Goal: Task Accomplishment & Management: Use online tool/utility

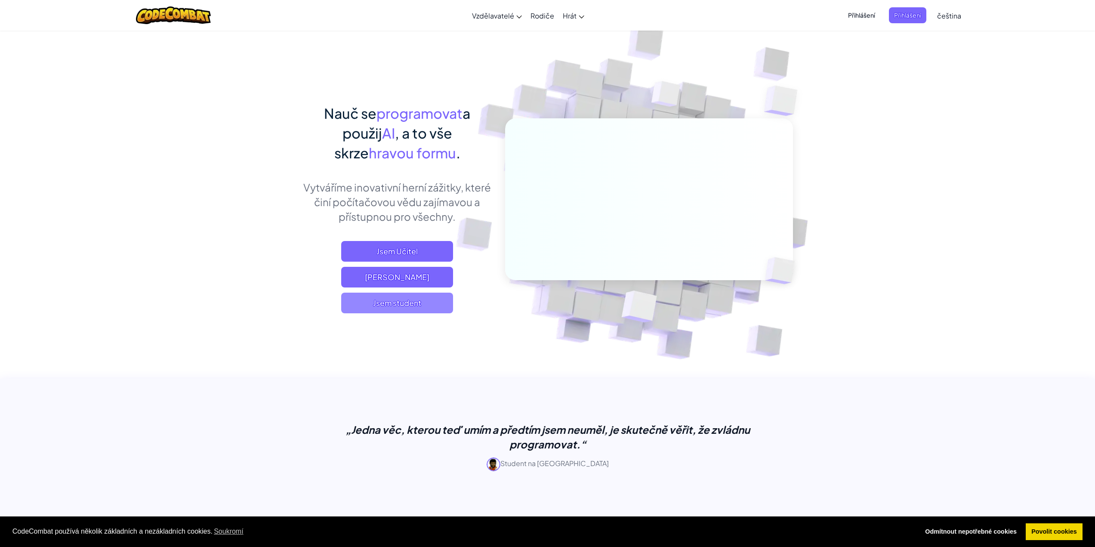
click at [390, 302] on span "Jsem student" at bounding box center [397, 303] width 112 height 21
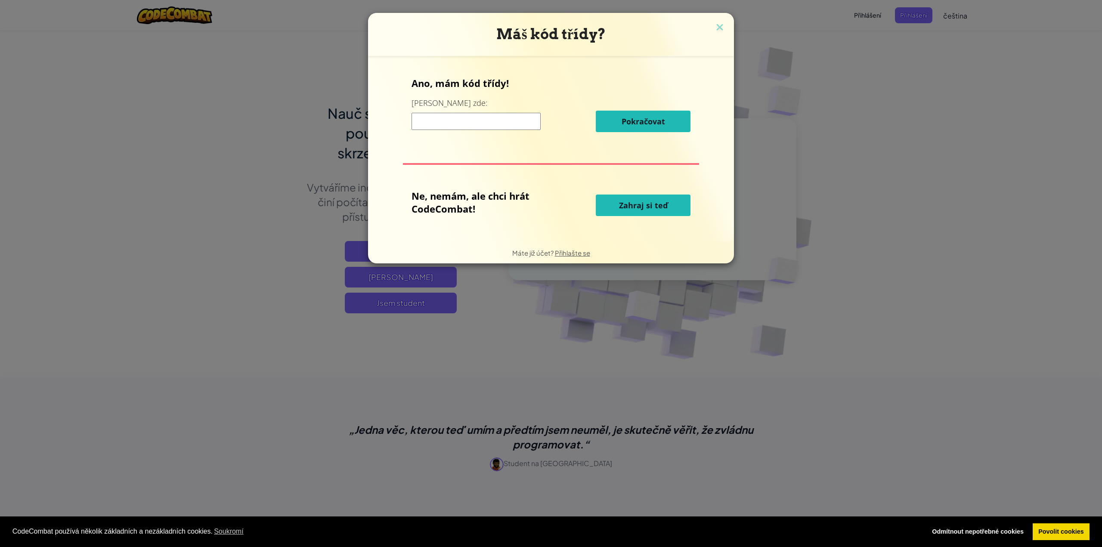
click at [626, 203] on span "Zahraj si teď" at bounding box center [643, 205] width 49 height 10
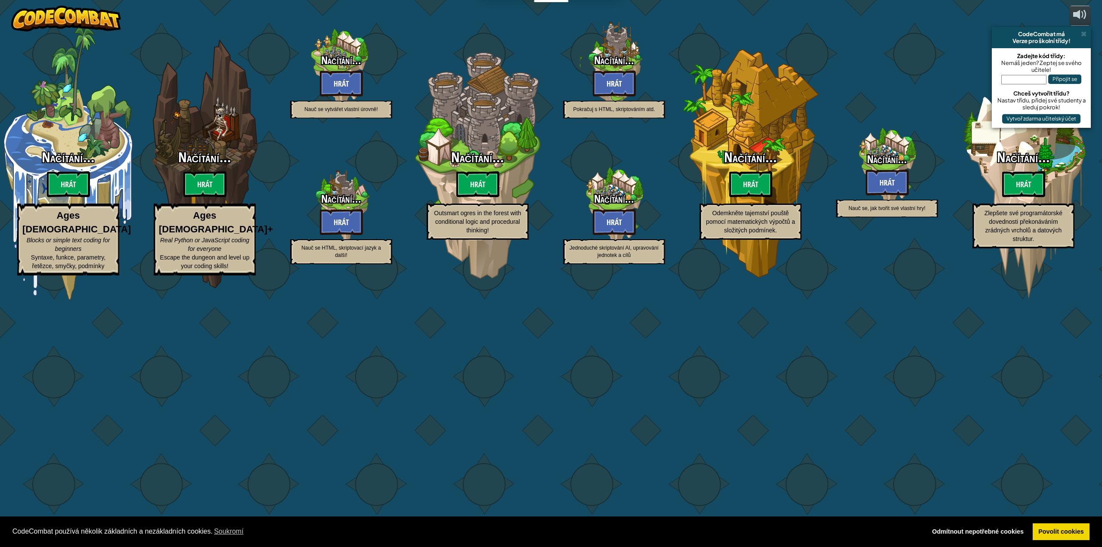
select select "cs"
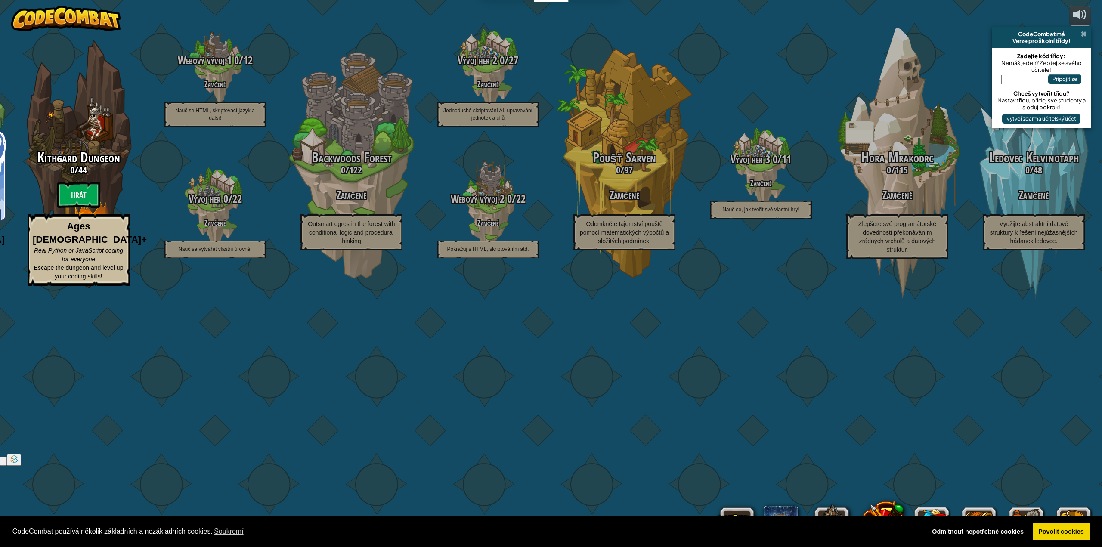
click at [1085, 32] on span at bounding box center [1083, 34] width 6 height 7
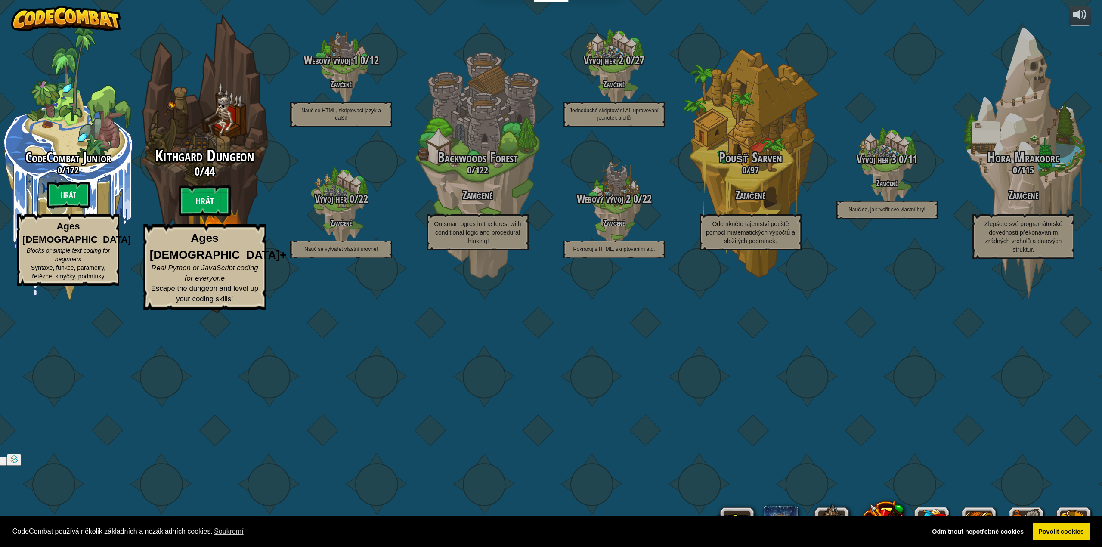
click at [204, 216] on btn "Hrát" at bounding box center [205, 200] width 52 height 31
select select "cs"
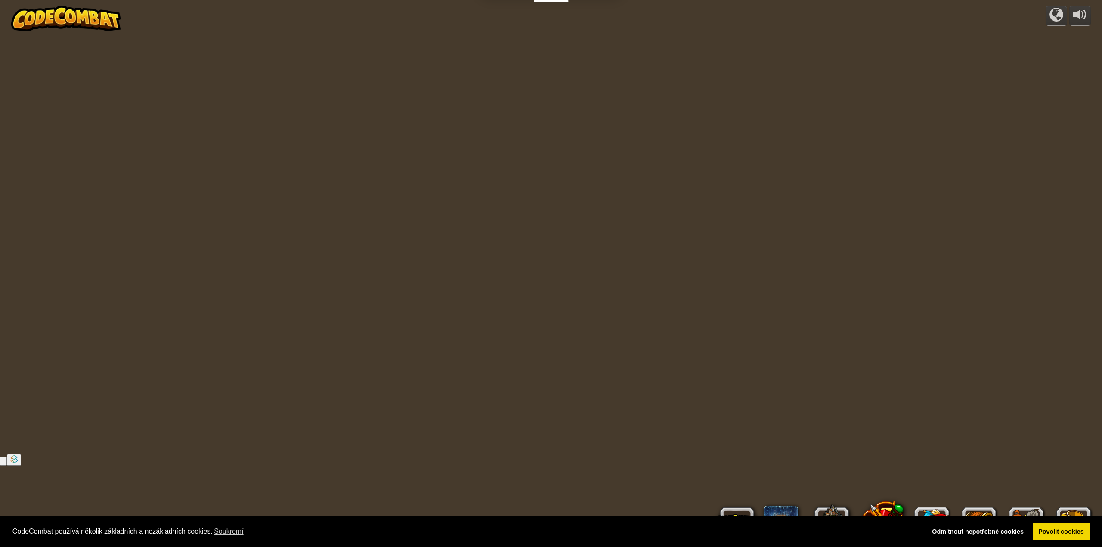
select select "cs"
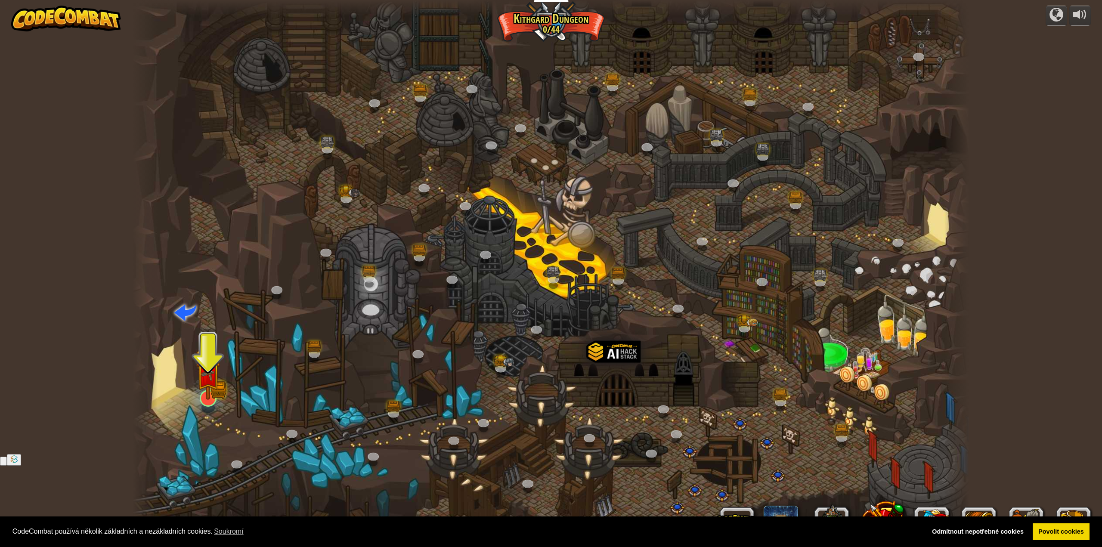
click at [210, 393] on img at bounding box center [208, 373] width 24 height 53
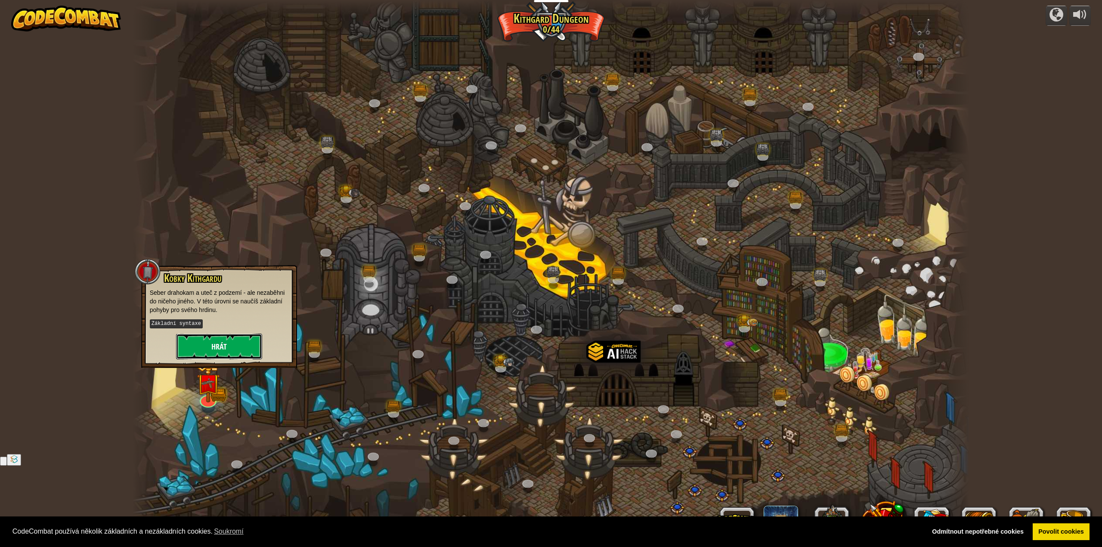
click at [212, 342] on button "Hrát" at bounding box center [219, 346] width 86 height 26
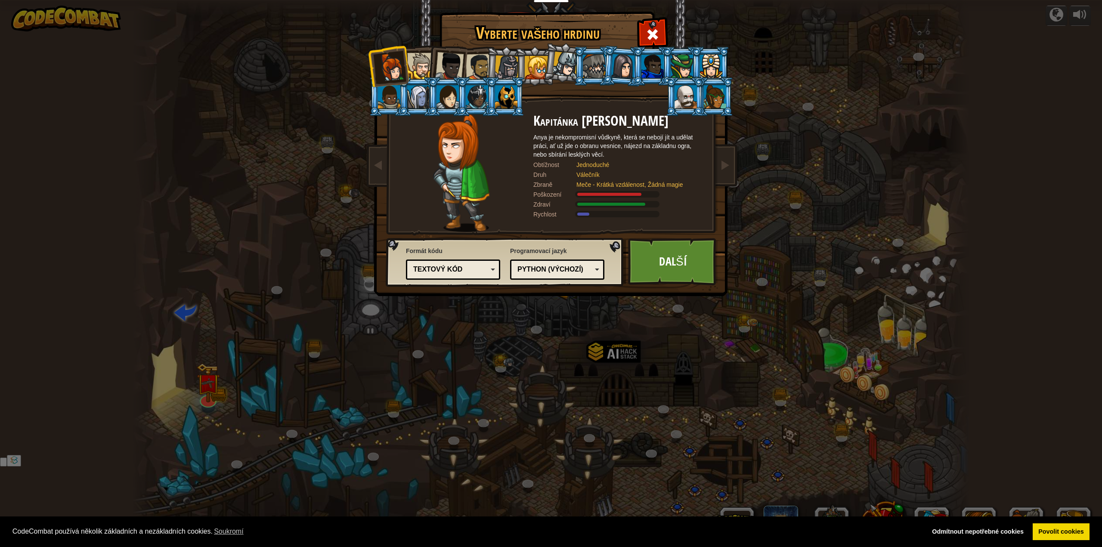
click at [546, 270] on div "Python (Výchozí)" at bounding box center [554, 270] width 74 height 10
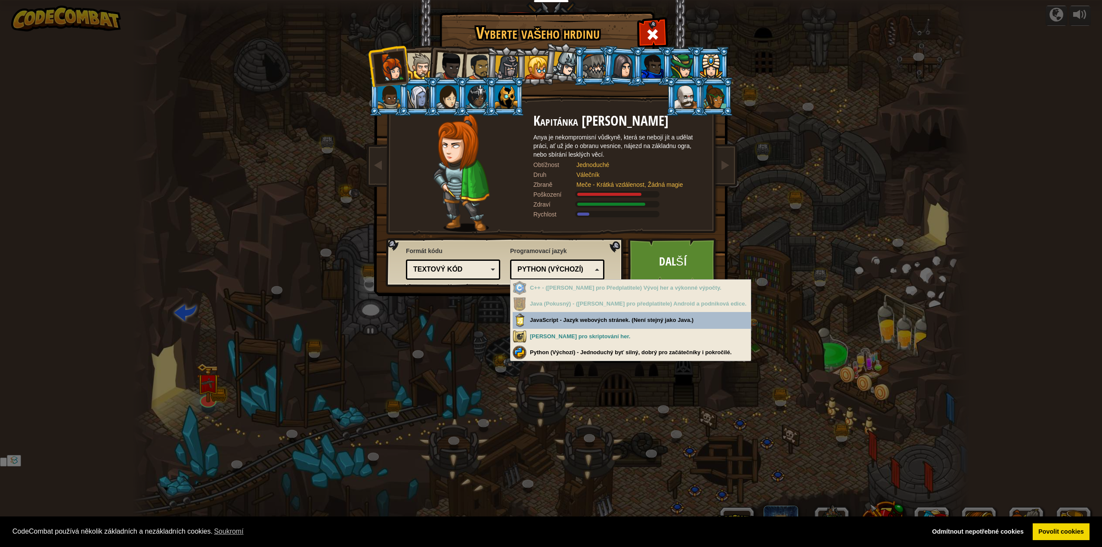
click at [546, 270] on div "Python (Výchozí)" at bounding box center [554, 270] width 74 height 10
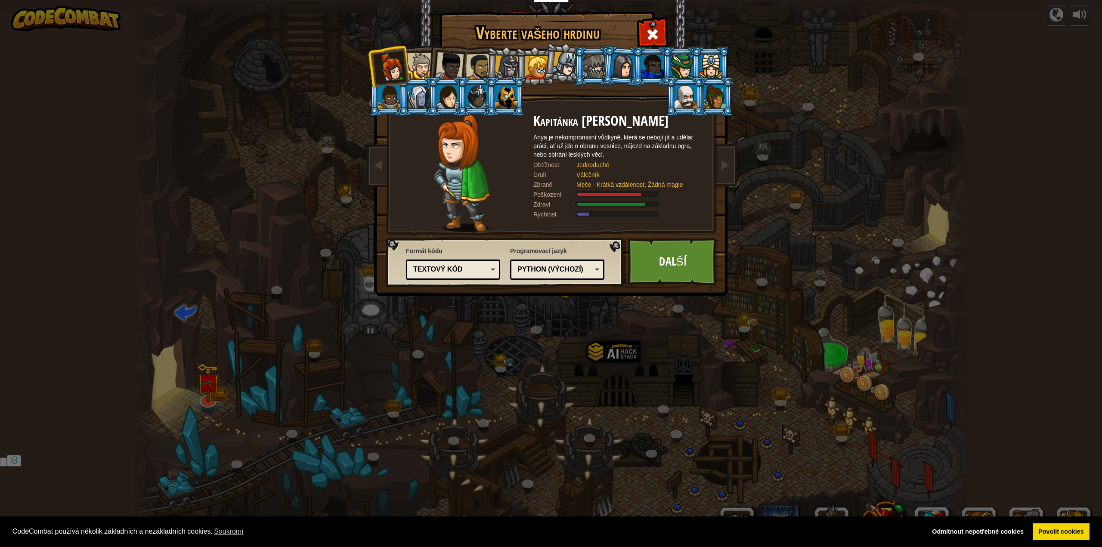
click at [488, 273] on div "Textový kód" at bounding box center [452, 269] width 83 height 13
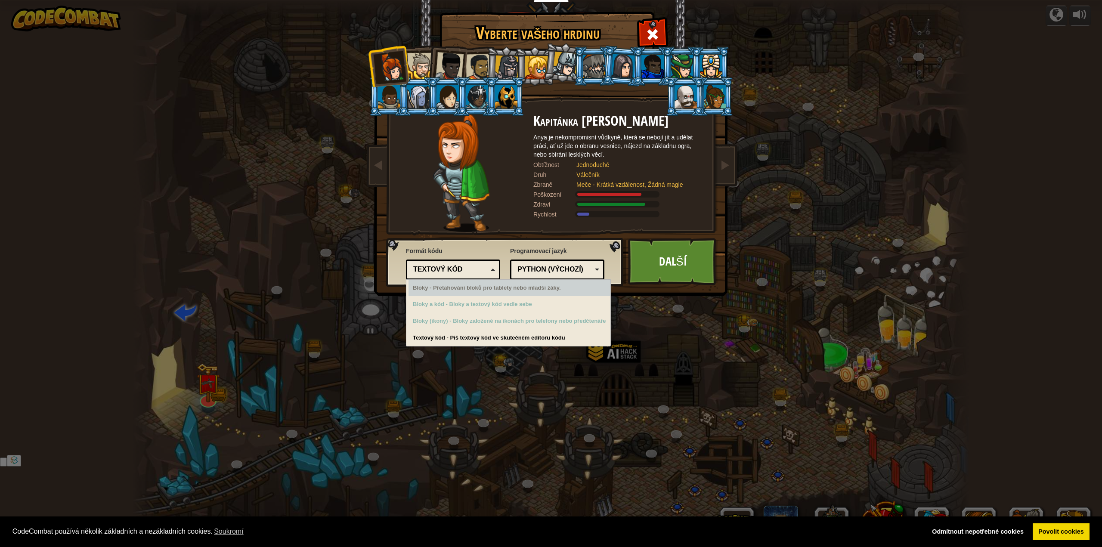
click at [513, 243] on div "Formát kódu Textový kód Bloky a kód Bloky Bloky (ikony) Textový kód Bloky - Pře…" at bounding box center [505, 262] width 233 height 44
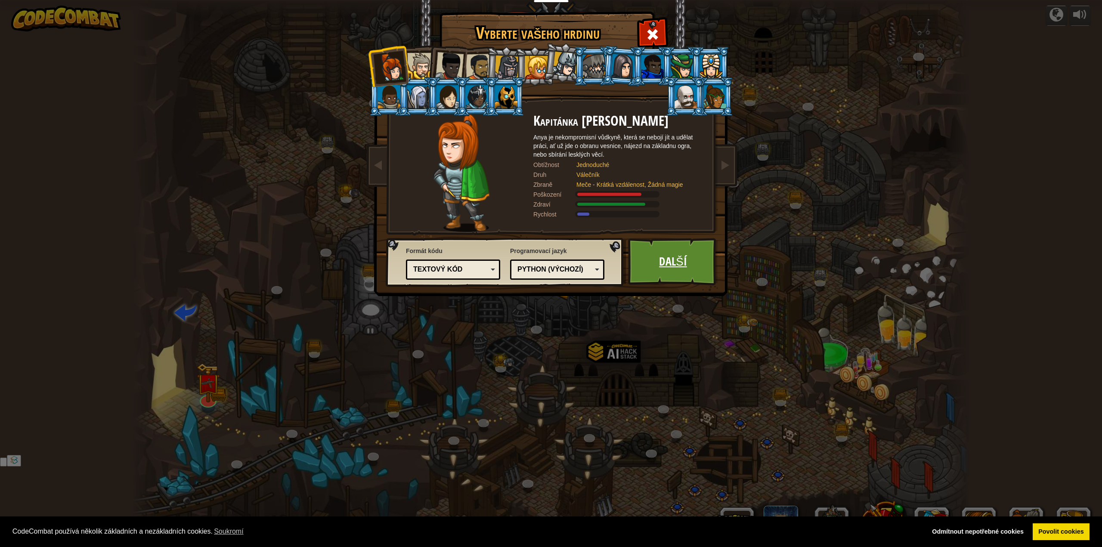
click at [663, 251] on link "Další" at bounding box center [673, 261] width 90 height 47
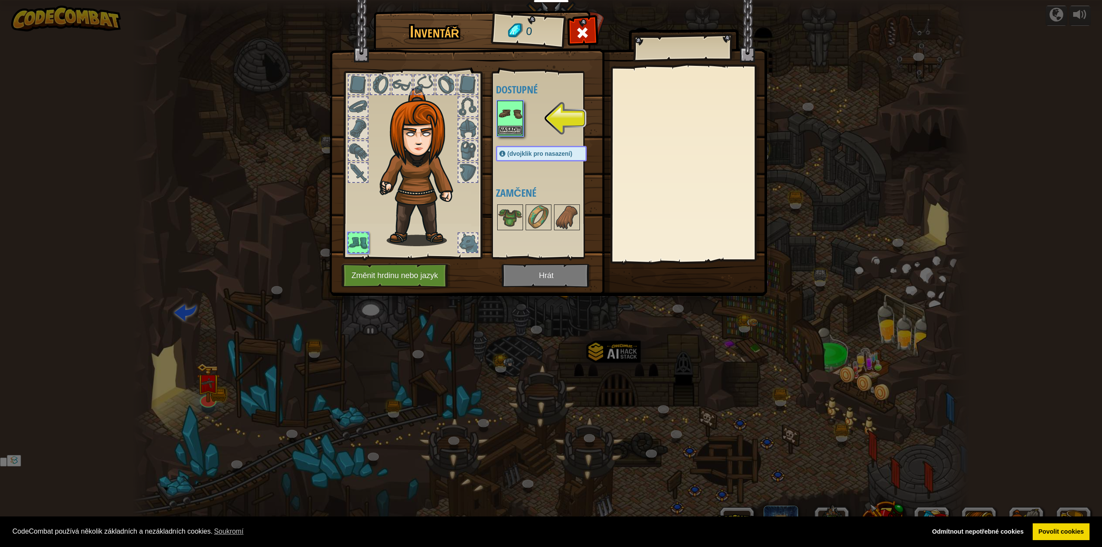
click at [513, 120] on img at bounding box center [510, 114] width 24 height 24
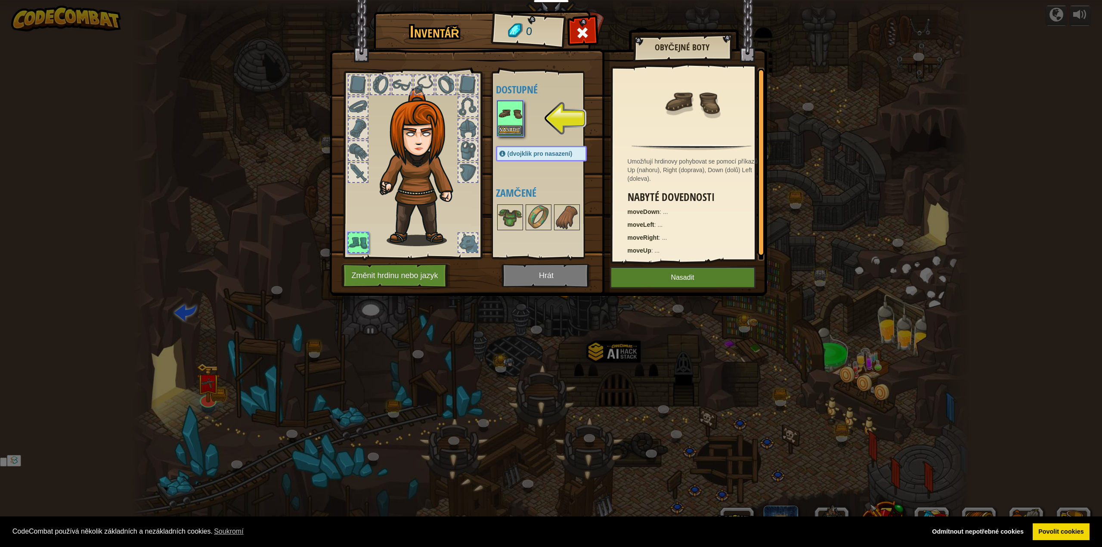
click at [513, 120] on img at bounding box center [510, 114] width 24 height 24
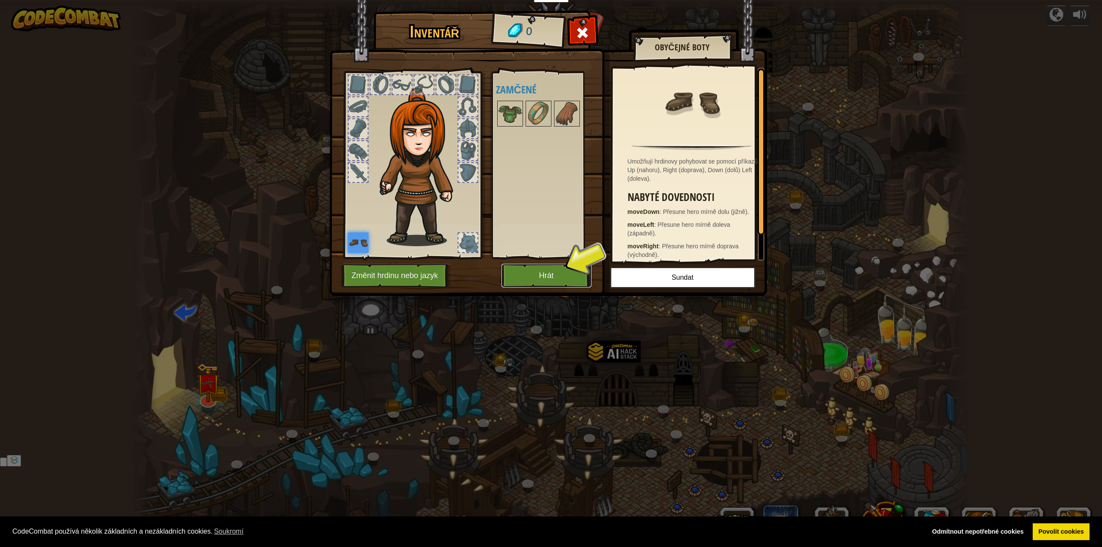
click at [548, 275] on button "Hrát" at bounding box center [546, 276] width 90 height 24
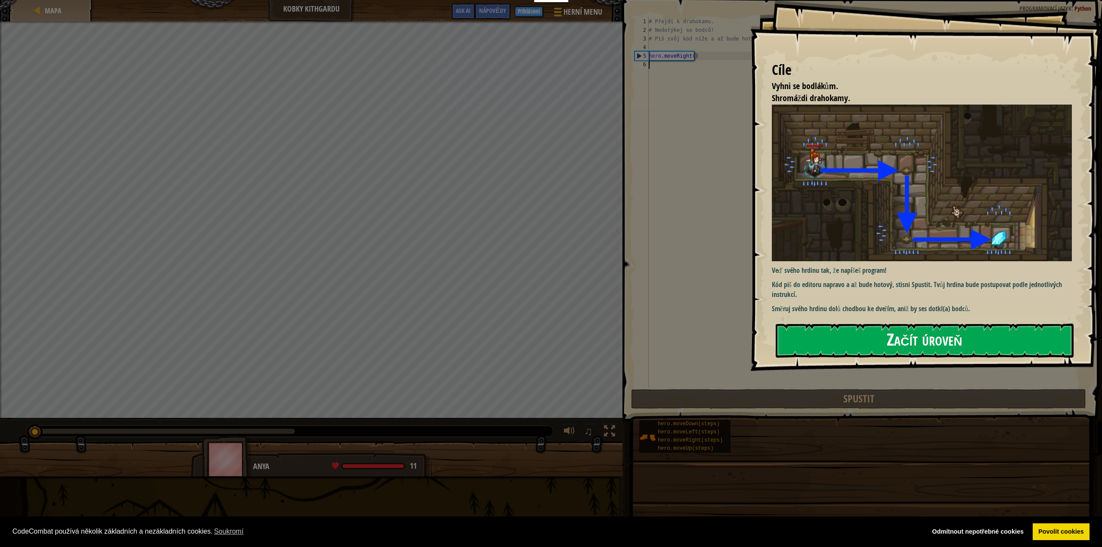
click at [851, 337] on button "Začít úroveň" at bounding box center [924, 341] width 298 height 34
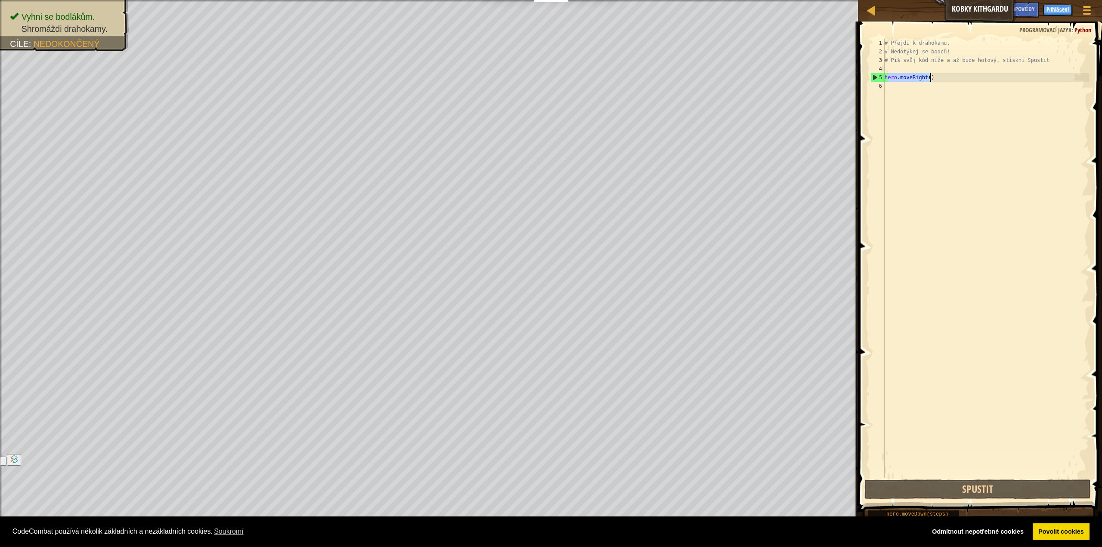
drag, startPoint x: 886, startPoint y: 77, endPoint x: 938, endPoint y: 77, distance: 52.1
click at [938, 77] on div "# Přejdi k drahokamu. # Nedotýkej se bodců! # Piš svůj kód níže a až bude hotov…" at bounding box center [986, 267] width 206 height 456
type textarea "hero.moveRight()"
click at [893, 85] on div "# Přejdi k drahokamu. # Nedotýkej se bodců! # Piš svůj kód níže a až bude hotov…" at bounding box center [986, 267] width 206 height 456
paste textarea "ero.moveRight()"
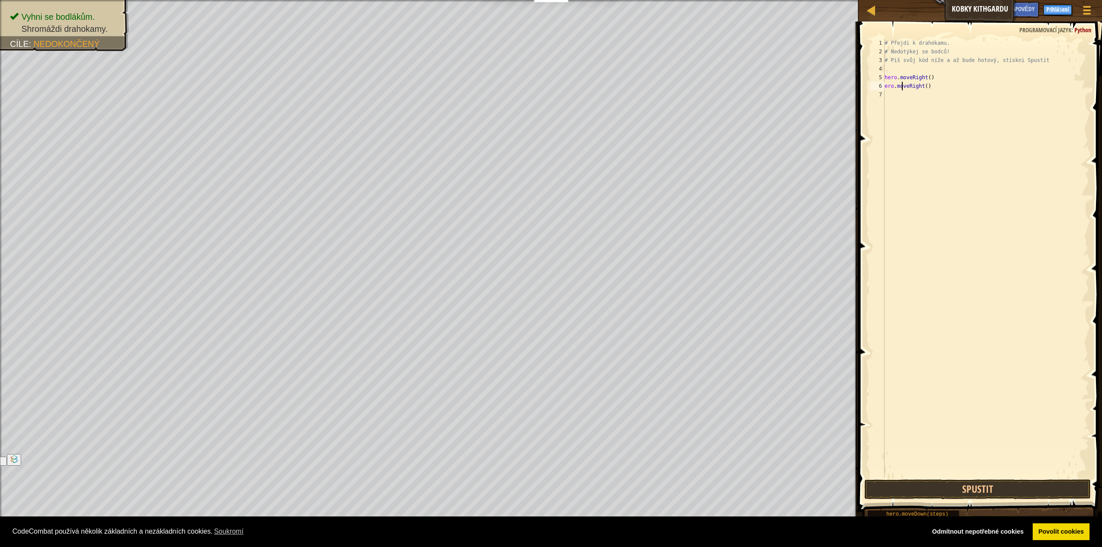
click at [901, 84] on div "# Přejdi k drahokamu. # Nedotýkej se bodců! # Piš svůj kód níže a až bude hotov…" at bounding box center [986, 267] width 206 height 456
click at [918, 86] on div "# Přejdi k drahokamu. # Nedotýkej se bodců! # Piš svůj kód níže a až bude hotov…" at bounding box center [979, 267] width 206 height 456
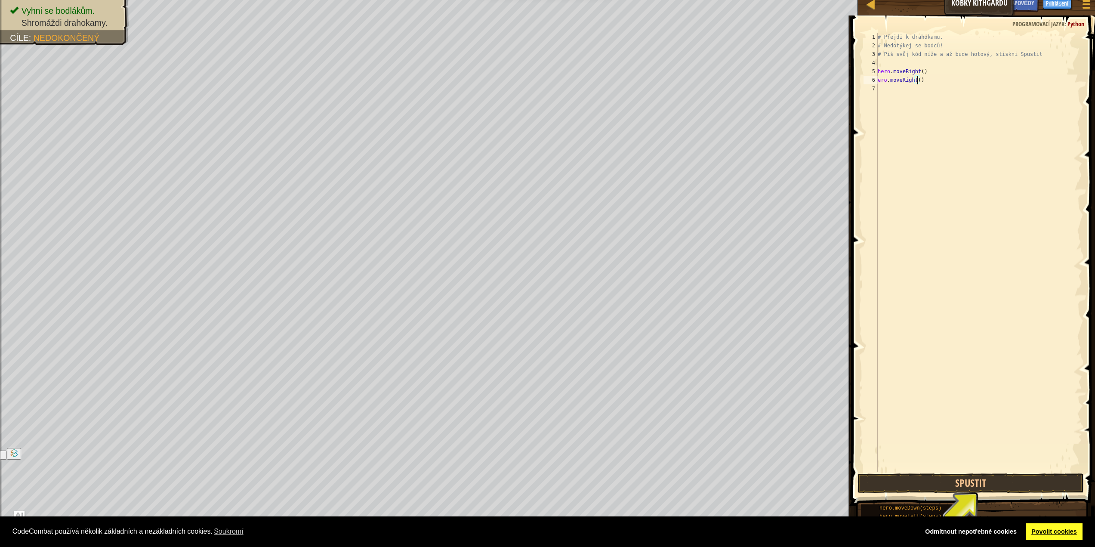
scroll to position [1, 0]
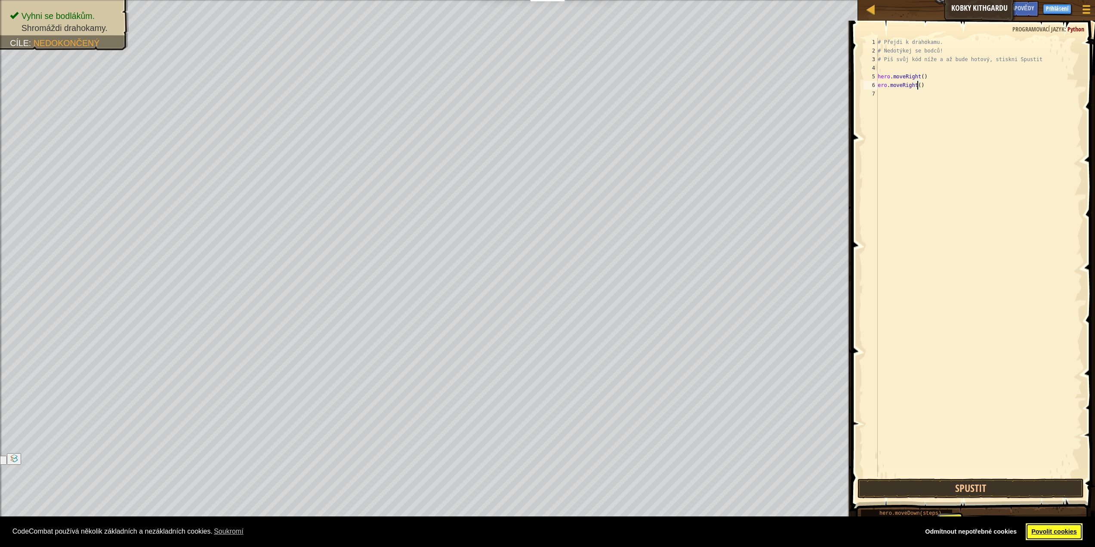
click at [1043, 531] on link "Povolit cookies" at bounding box center [1054, 531] width 57 height 17
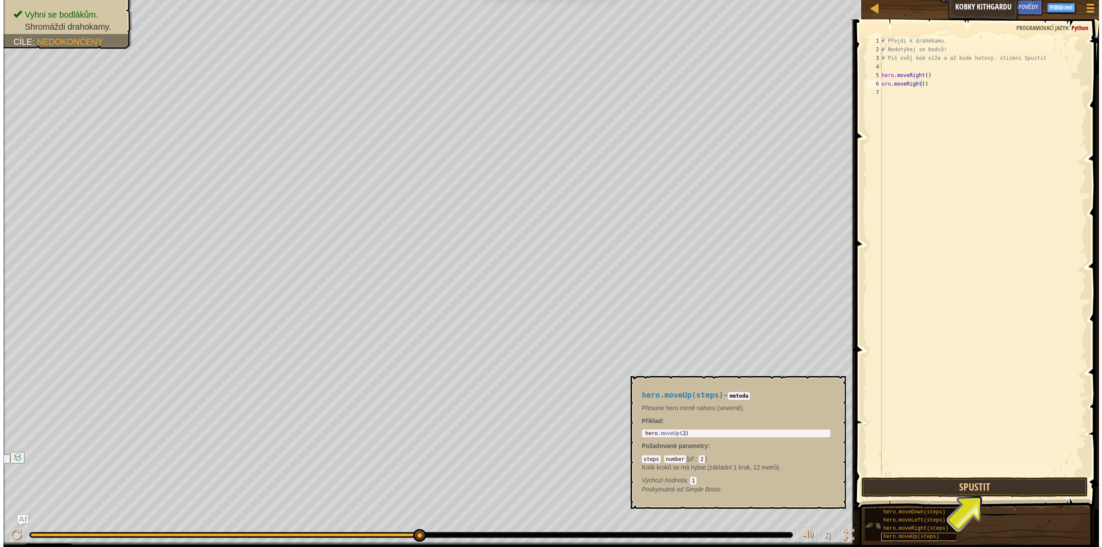
scroll to position [0, 0]
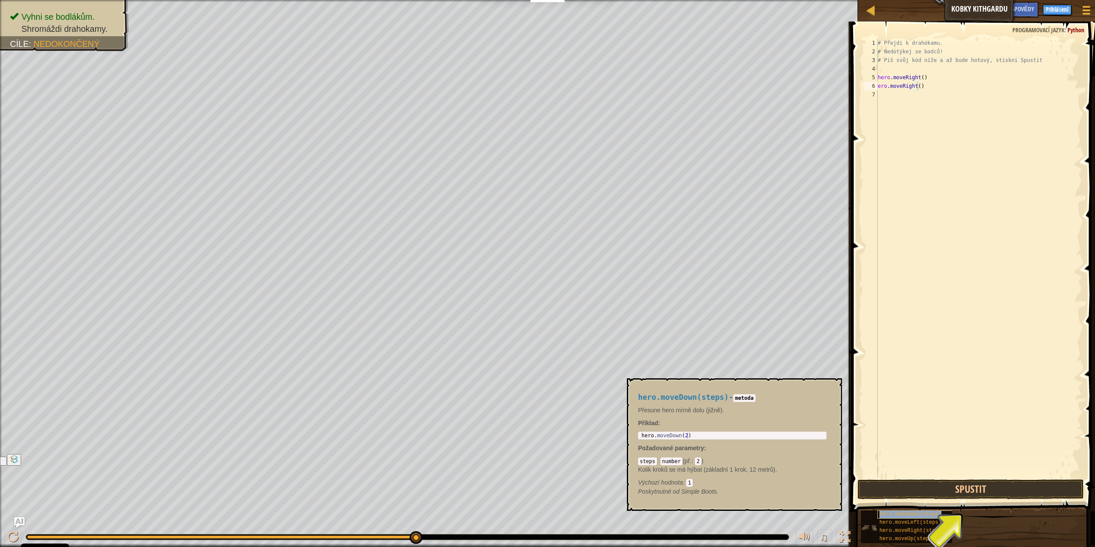
click at [911, 514] on span "hero.moveDown(steps)" at bounding box center [910, 514] width 62 height 6
drag, startPoint x: 921, startPoint y: 89, endPoint x: 927, endPoint y: 86, distance: 6.9
click at [922, 89] on div "# Přejdi k drahokamu. # Nedotýkej se bodců! # Piš svůj kód níže a až bude hotov…" at bounding box center [979, 267] width 206 height 456
type textarea "e"
click at [972, 494] on button "Spustit" at bounding box center [971, 489] width 226 height 20
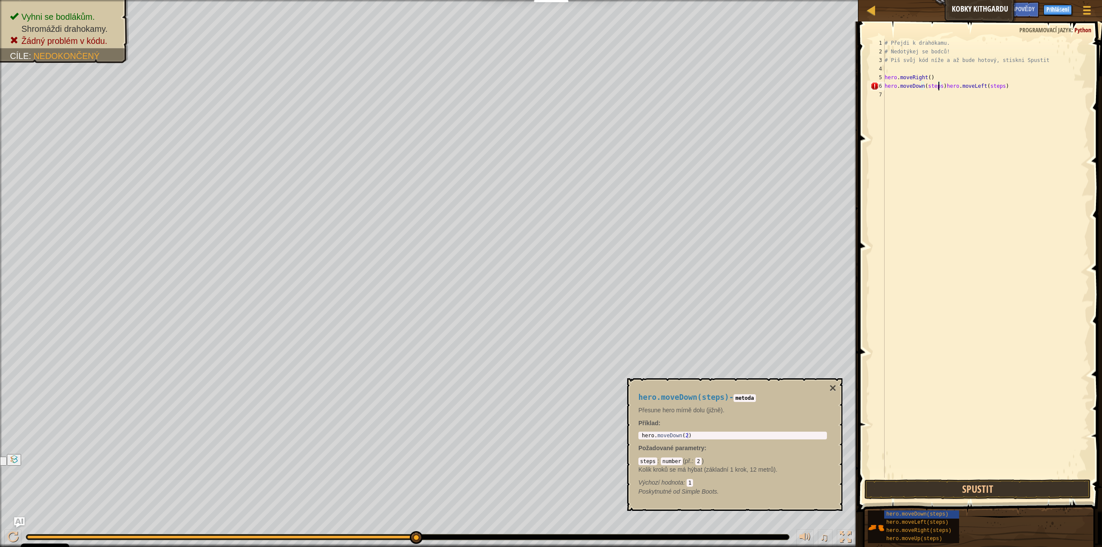
click at [938, 86] on div "# Přejdi k drahokamu. # Nedotýkej se bodců! # Piš svůj kód níže a až bude hotov…" at bounding box center [986, 267] width 206 height 456
click at [929, 84] on div "# Přejdi k drahokamu. # Nedotýkej se bodců! # Piš svůj kód níže a až bude hotov…" at bounding box center [986, 267] width 206 height 456
drag, startPoint x: 938, startPoint y: 94, endPoint x: 1010, endPoint y: 102, distance: 72.4
click at [940, 93] on div "# Přejdi k drahokamu. # Nedotýkej se bodců! # Piš svůj kód níže a až bude hotov…" at bounding box center [986, 267] width 206 height 456
click at [971, 488] on button "Spustit" at bounding box center [977, 489] width 226 height 20
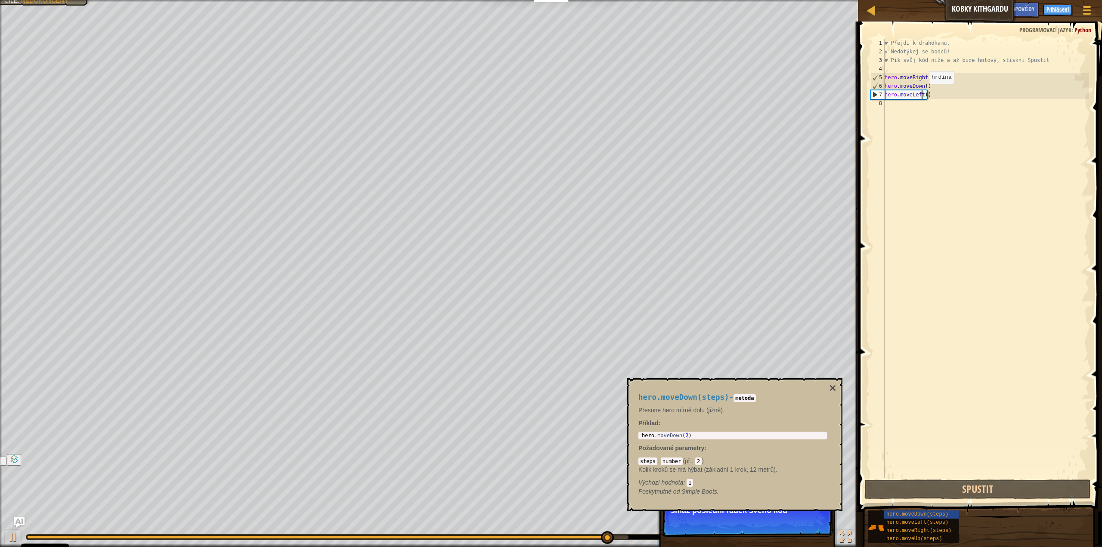
click at [921, 93] on div "# Přejdi k drahokamu. # Nedotýkej se bodců! # Piš svůj kód níže a až bude hotov…" at bounding box center [986, 267] width 206 height 456
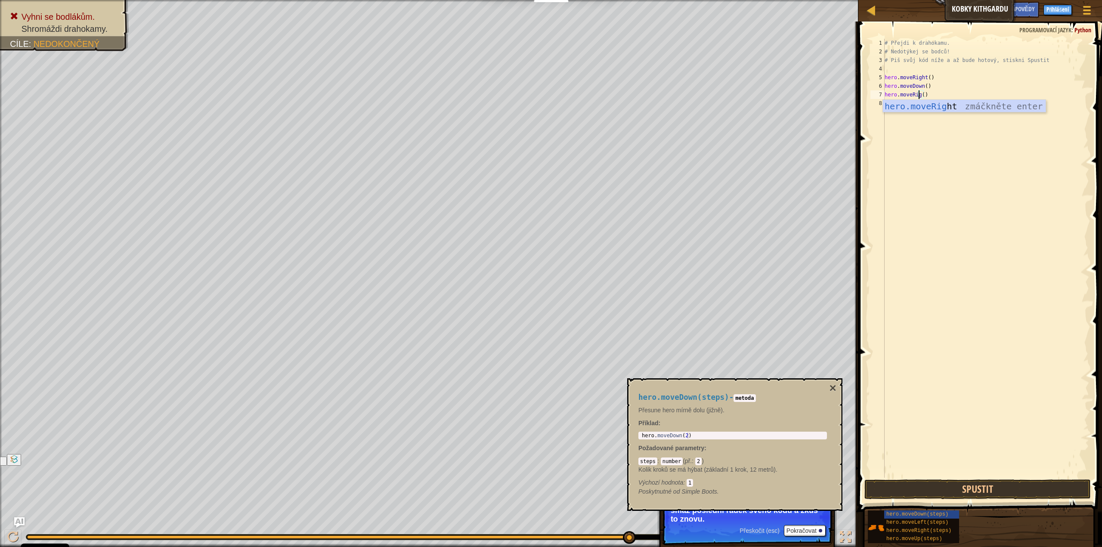
scroll to position [4, 3]
click at [996, 488] on button "Spustit" at bounding box center [977, 489] width 226 height 20
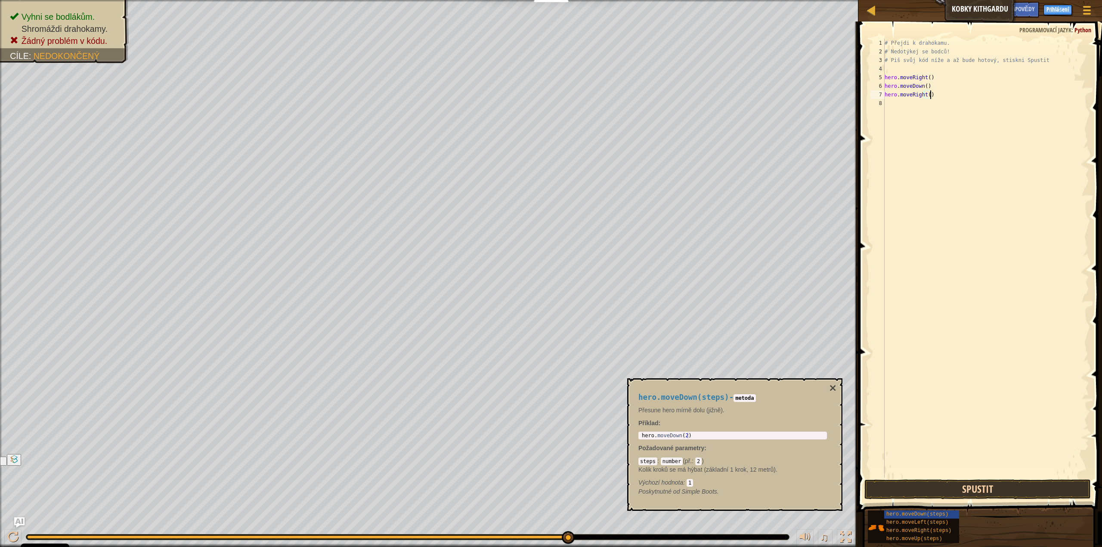
type textarea "hero.moveRight()"
click at [980, 493] on button "Spustit" at bounding box center [977, 489] width 226 height 20
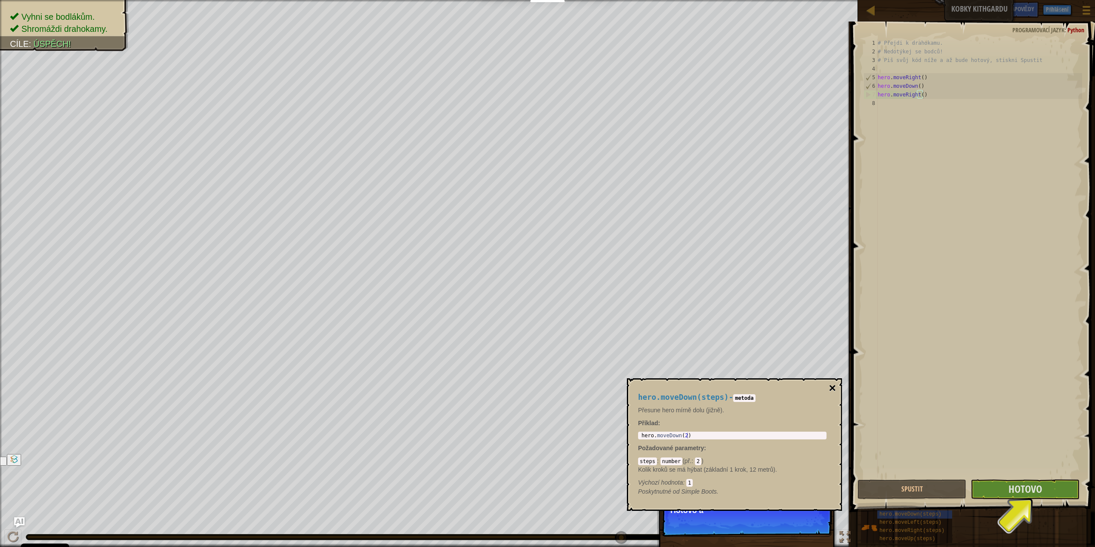
click at [833, 388] on button "×" at bounding box center [832, 388] width 7 height 12
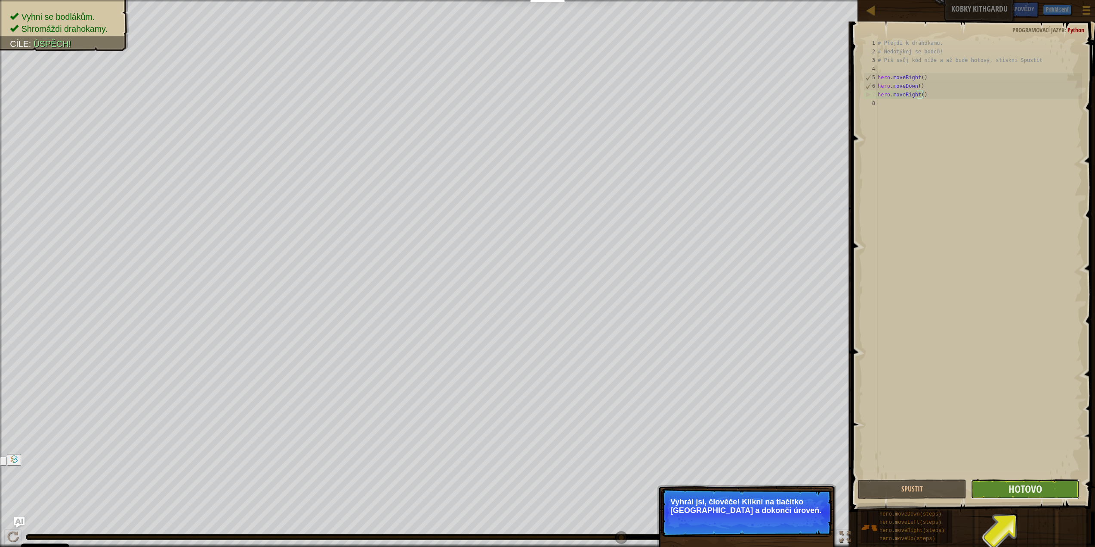
click at [1027, 481] on button "Hotovo" at bounding box center [1025, 489] width 109 height 20
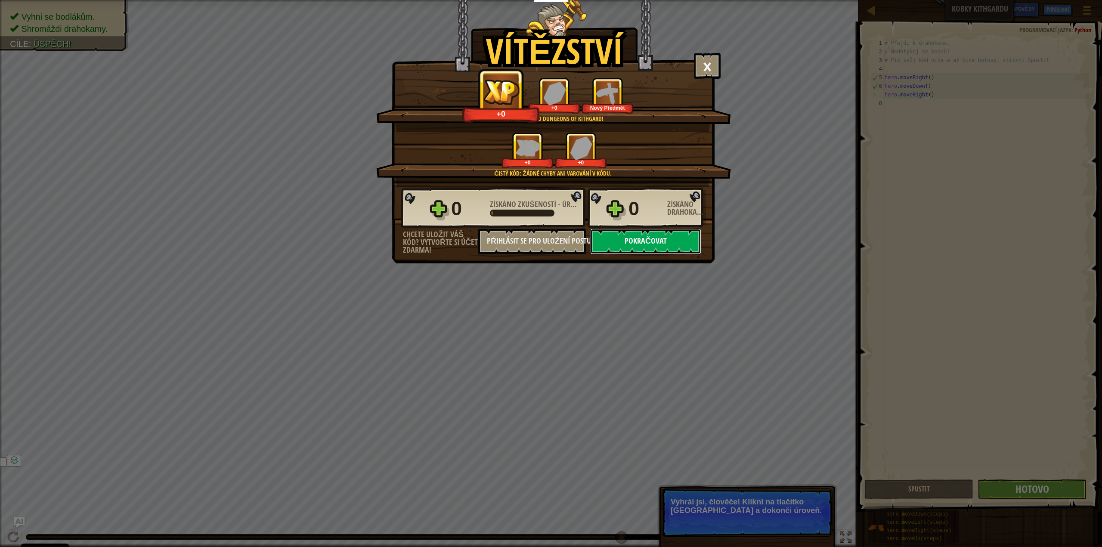
click at [673, 230] on button "Pokračovat" at bounding box center [645, 241] width 111 height 26
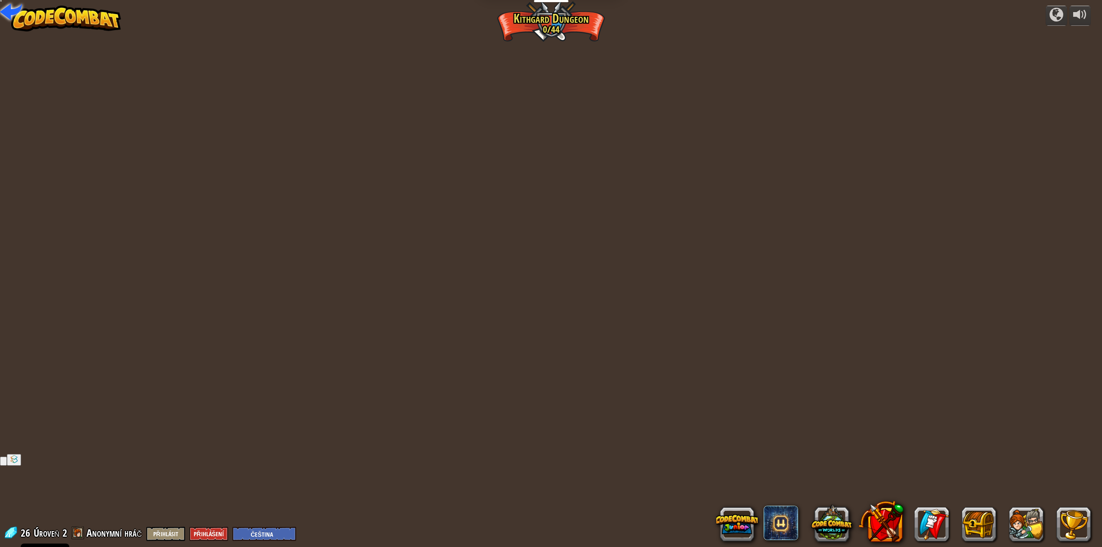
select select "cs"
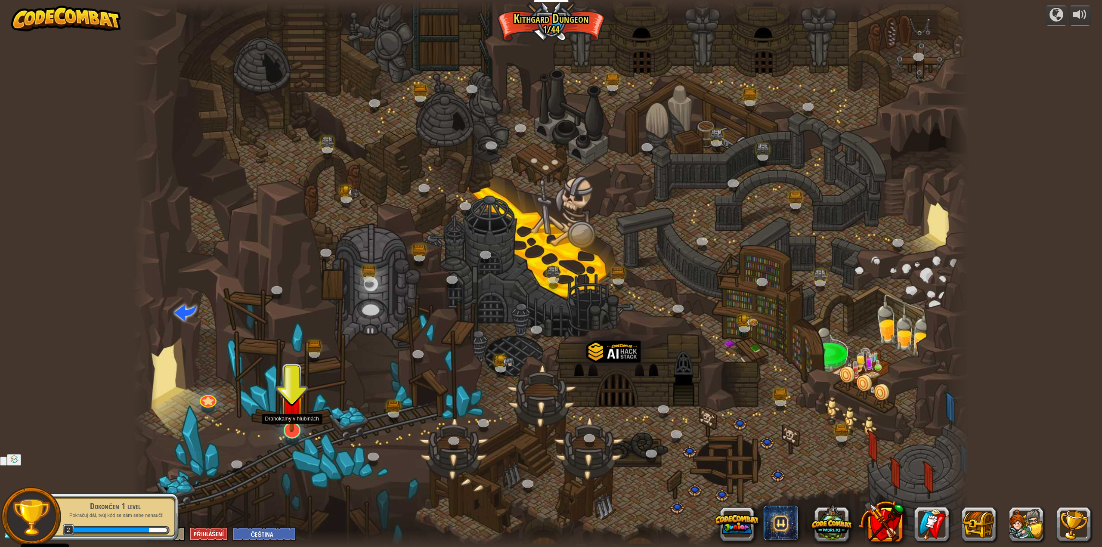
click at [289, 420] on img at bounding box center [292, 404] width 24 height 55
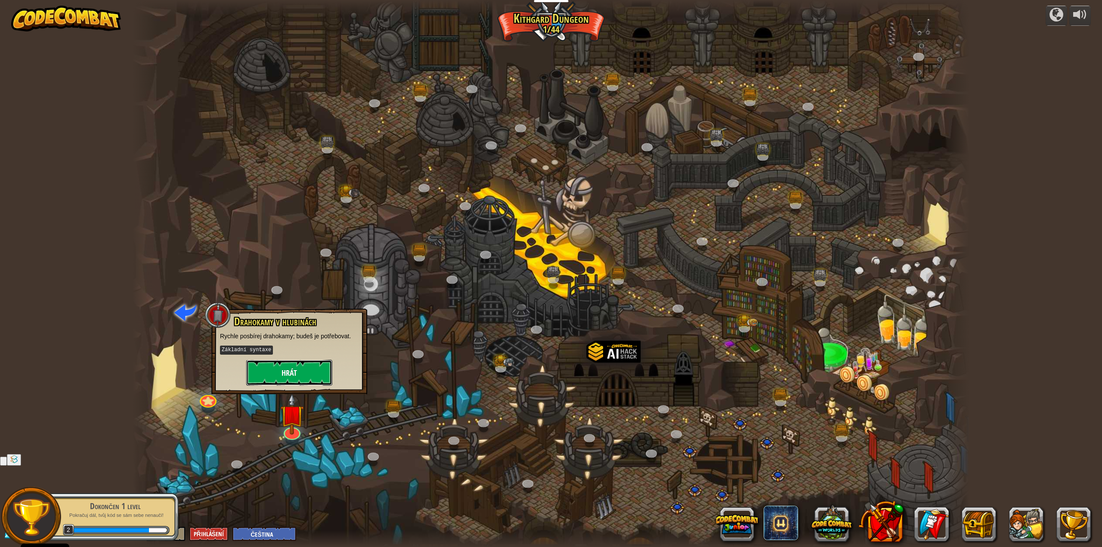
click at [296, 379] on button "Hrát" at bounding box center [289, 373] width 86 height 26
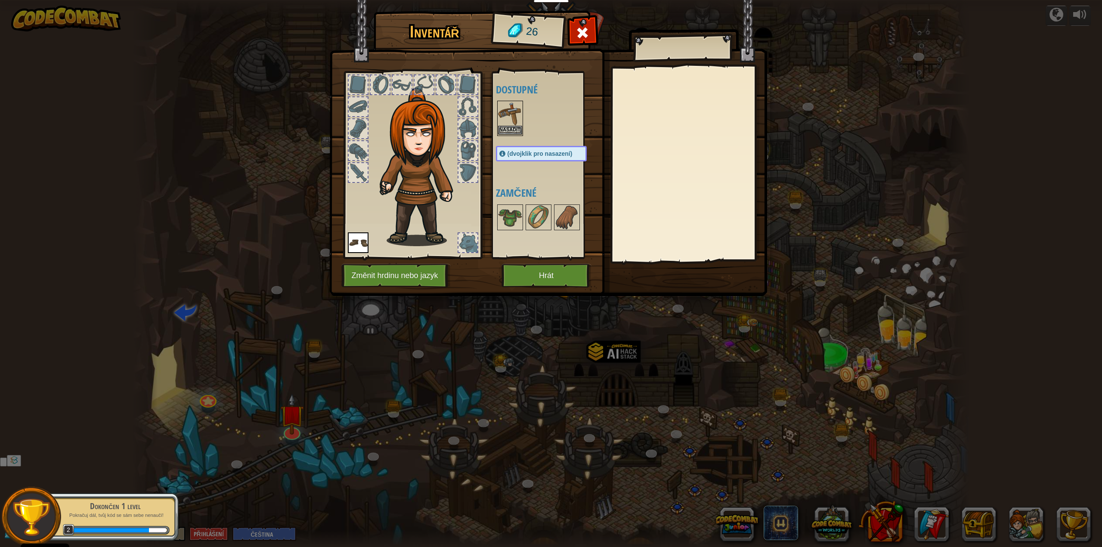
click at [513, 117] on img at bounding box center [510, 114] width 24 height 24
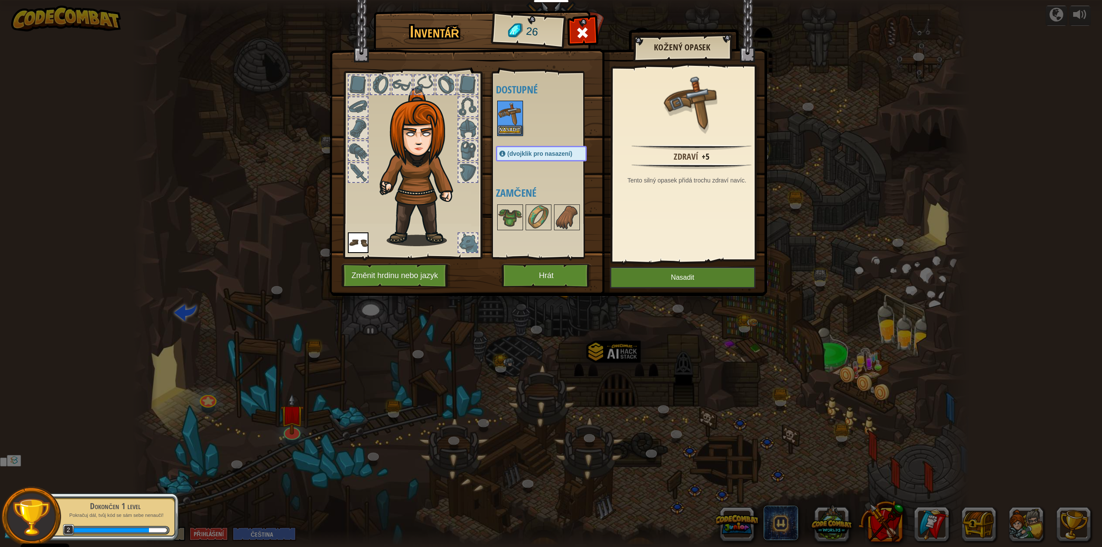
click at [513, 117] on img at bounding box center [510, 114] width 24 height 24
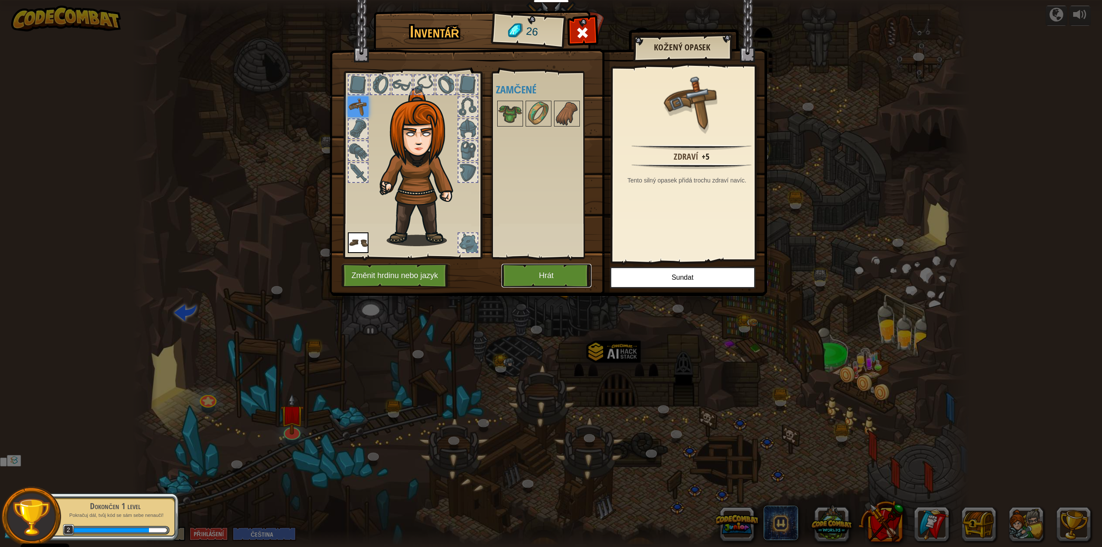
click at [546, 272] on button "Hrát" at bounding box center [546, 276] width 90 height 24
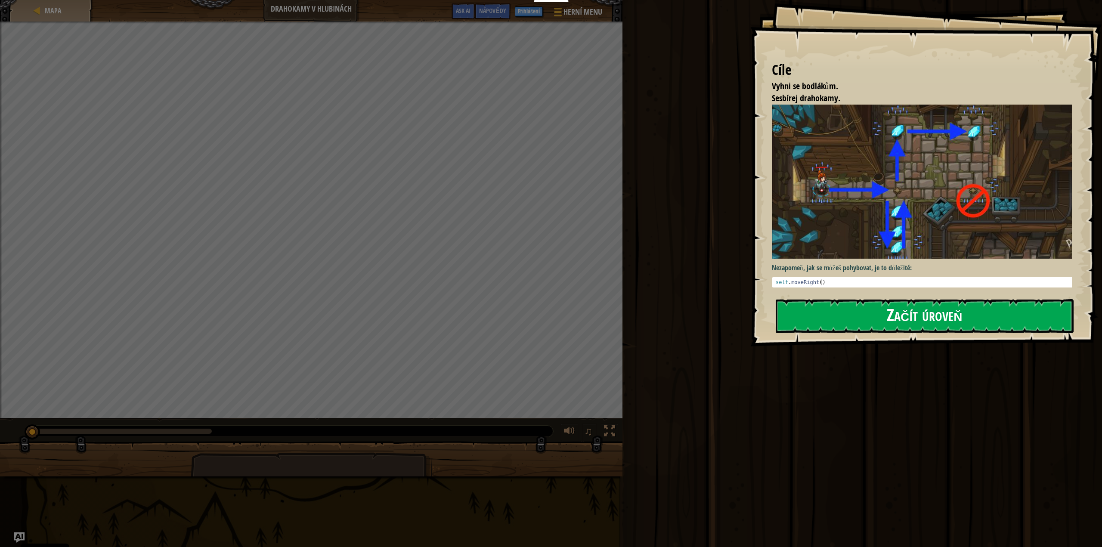
click at [850, 321] on button "Začít úroveň" at bounding box center [924, 316] width 298 height 34
